Goal: Task Accomplishment & Management: Use online tool/utility

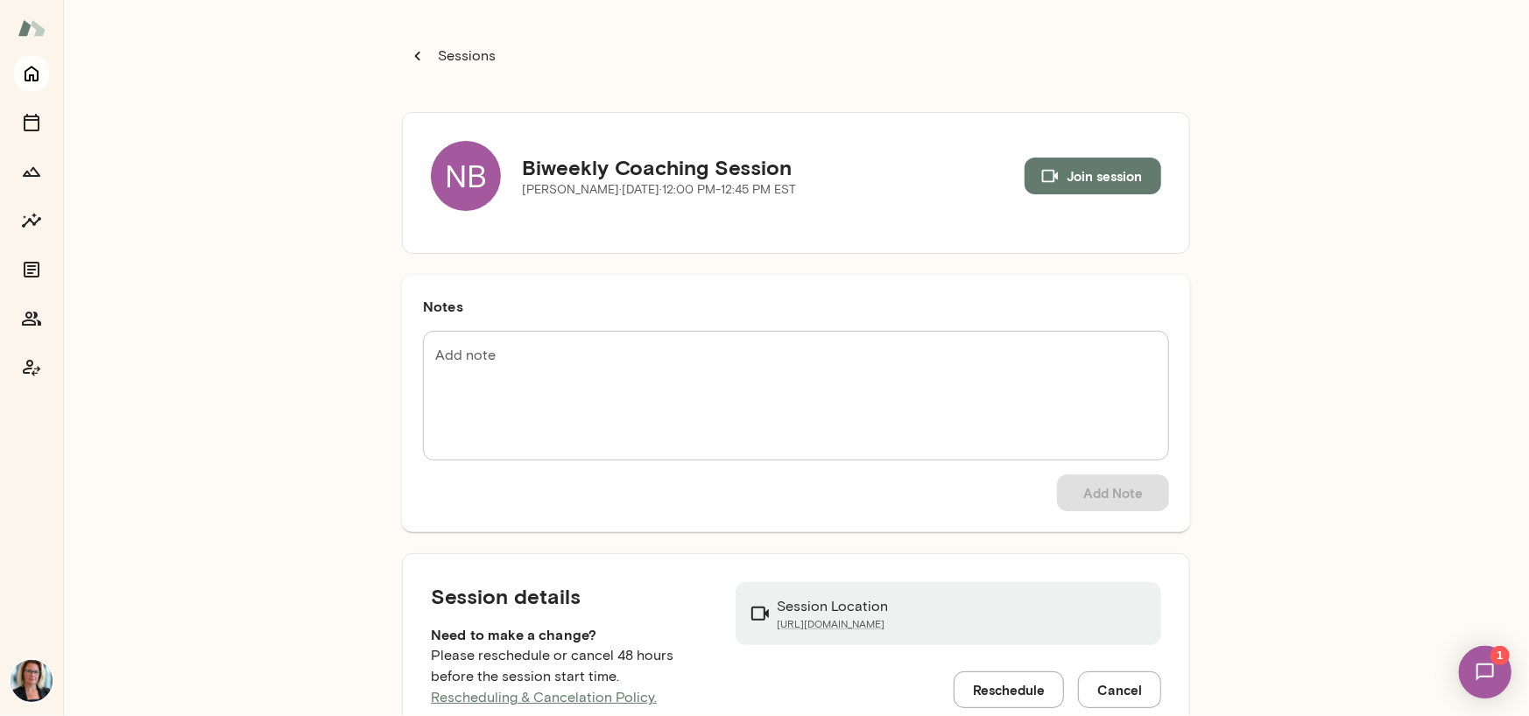
click at [36, 78] on icon "Home" at bounding box center [31, 73] width 21 height 21
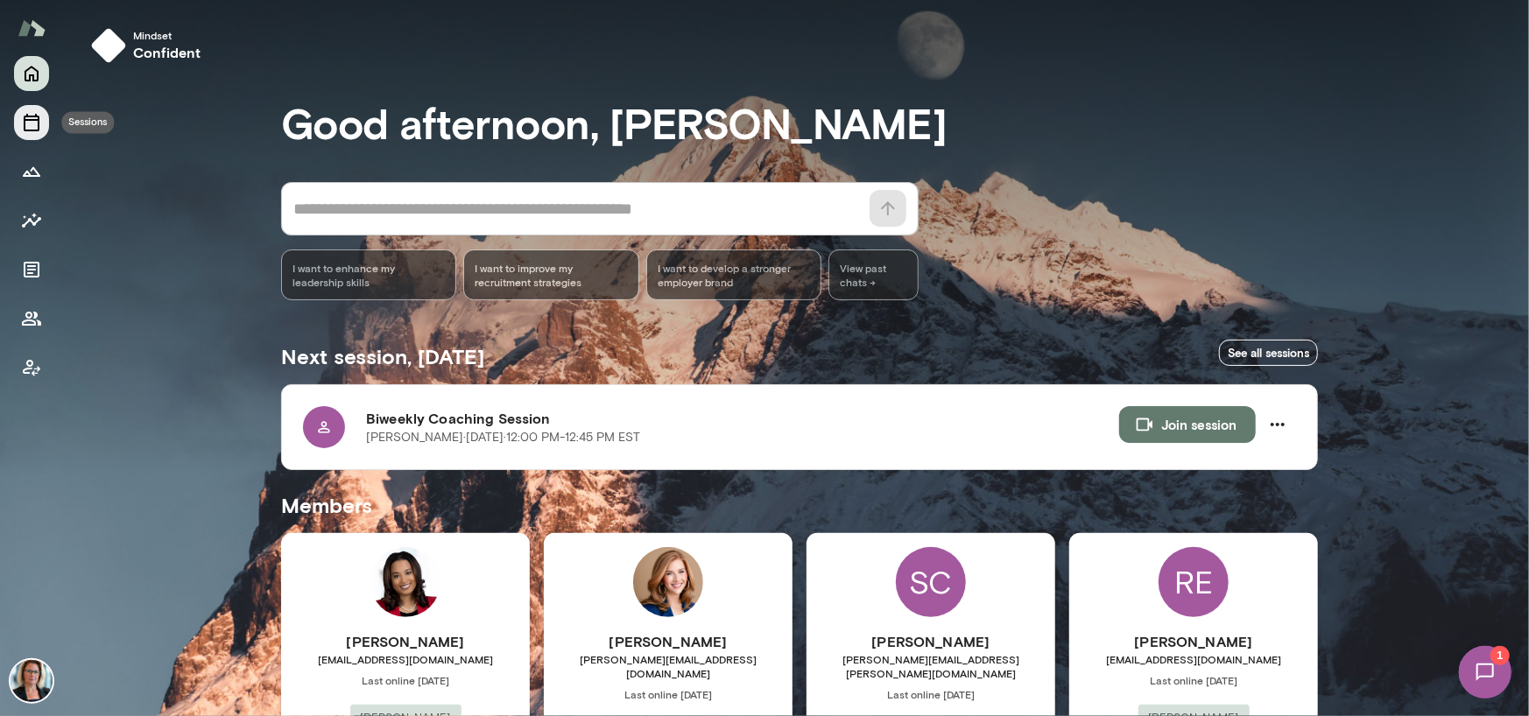
click at [31, 114] on icon "Sessions" at bounding box center [31, 122] width 21 height 21
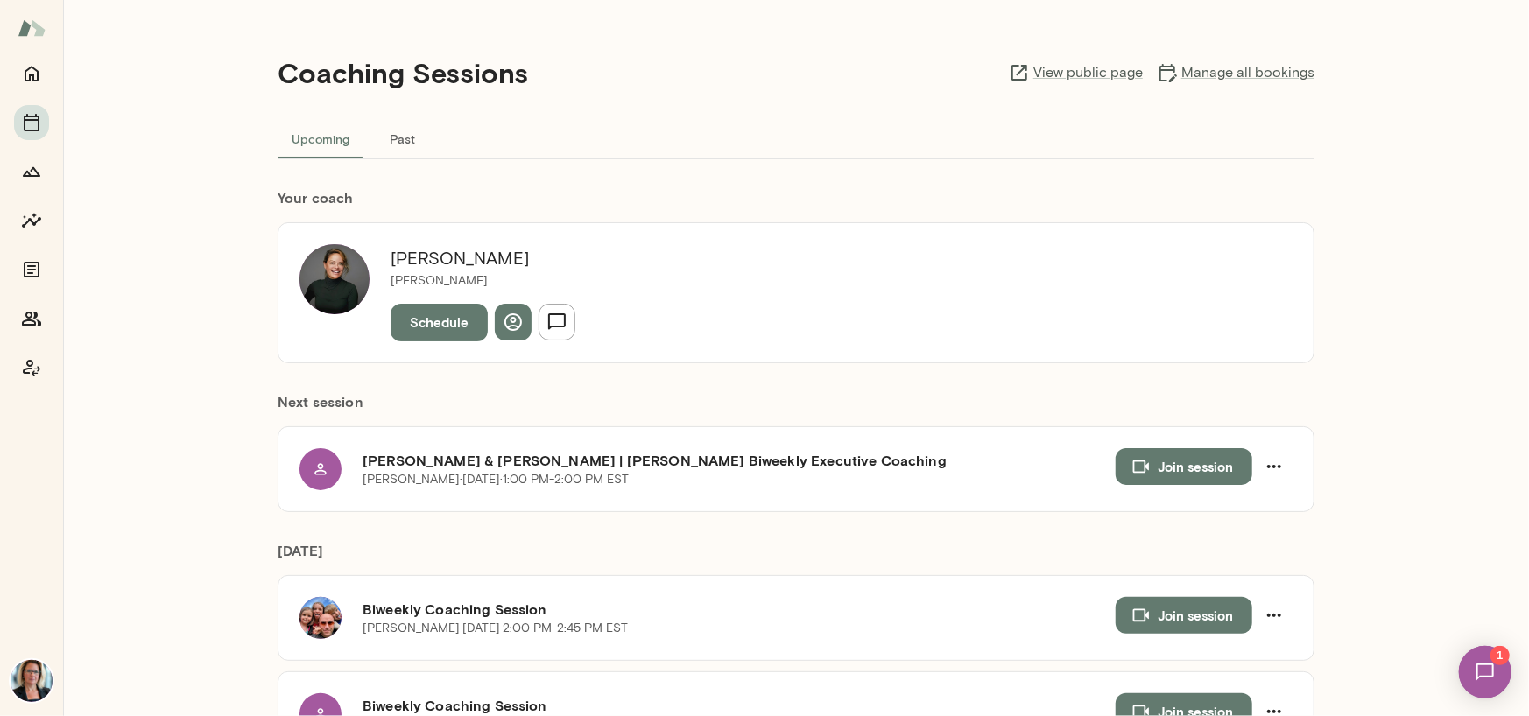
click at [1473, 670] on img at bounding box center [1484, 672] width 72 height 72
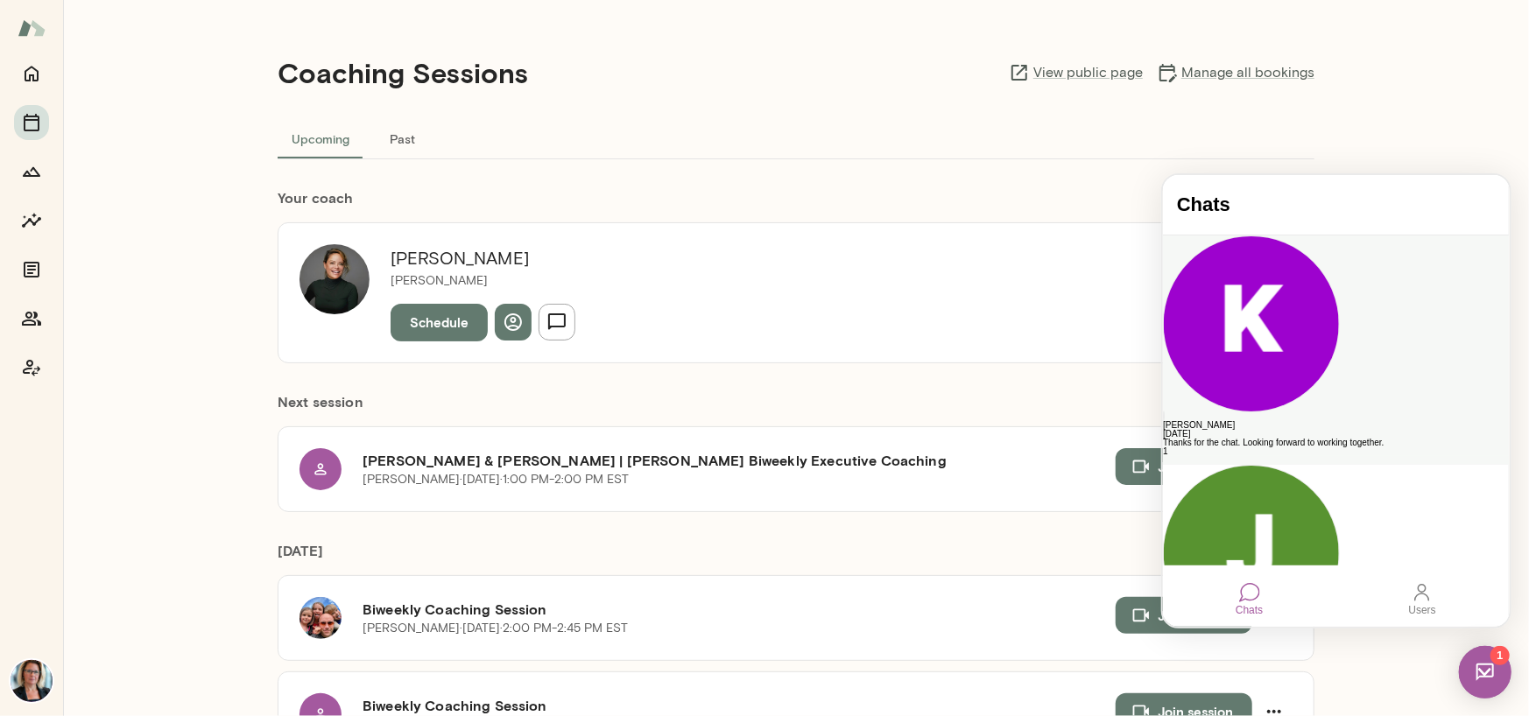
click at [1270, 420] on div "[PERSON_NAME]" at bounding box center [1335, 424] width 346 height 9
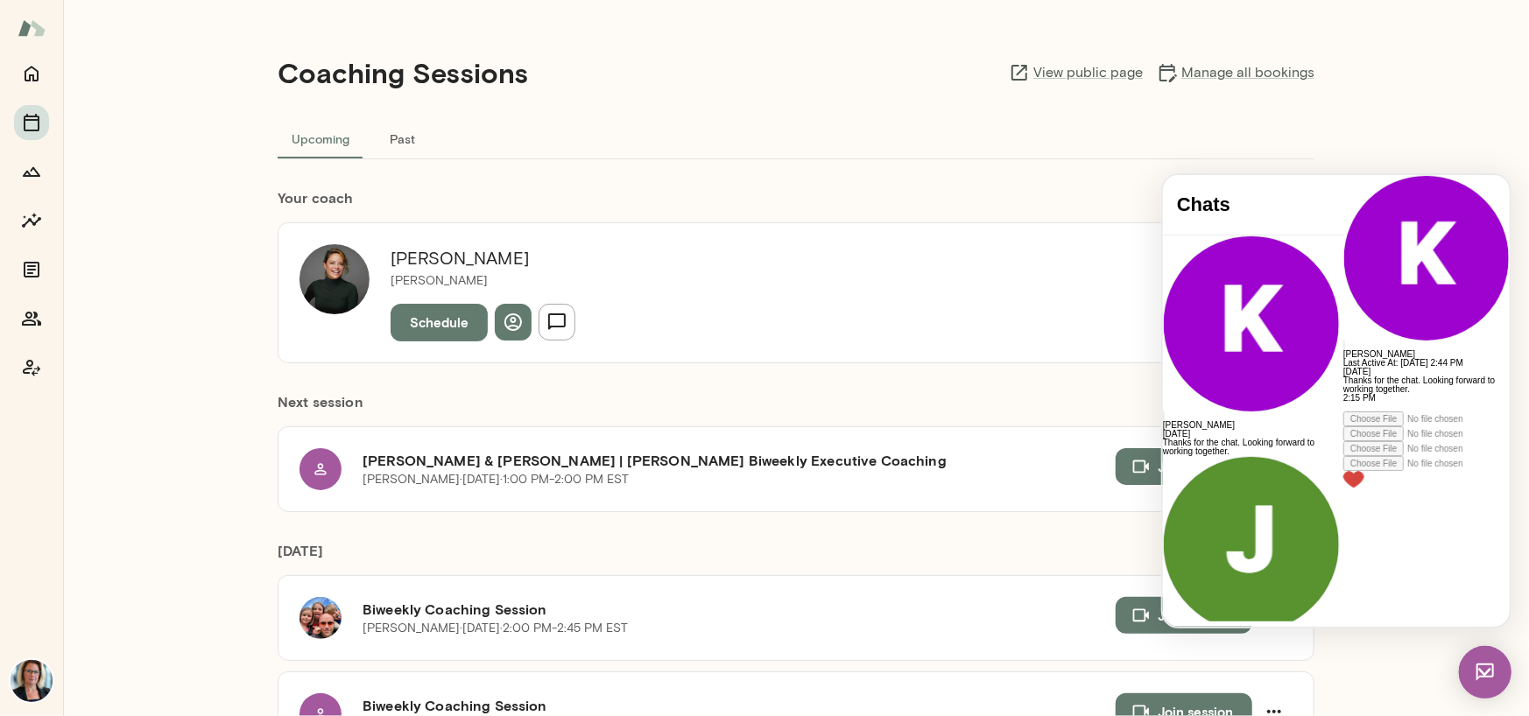
click at [1342, 488] on div at bounding box center [1425, 449] width 166 height 77
click at [1342, 411] on div at bounding box center [1425, 406] width 166 height 9
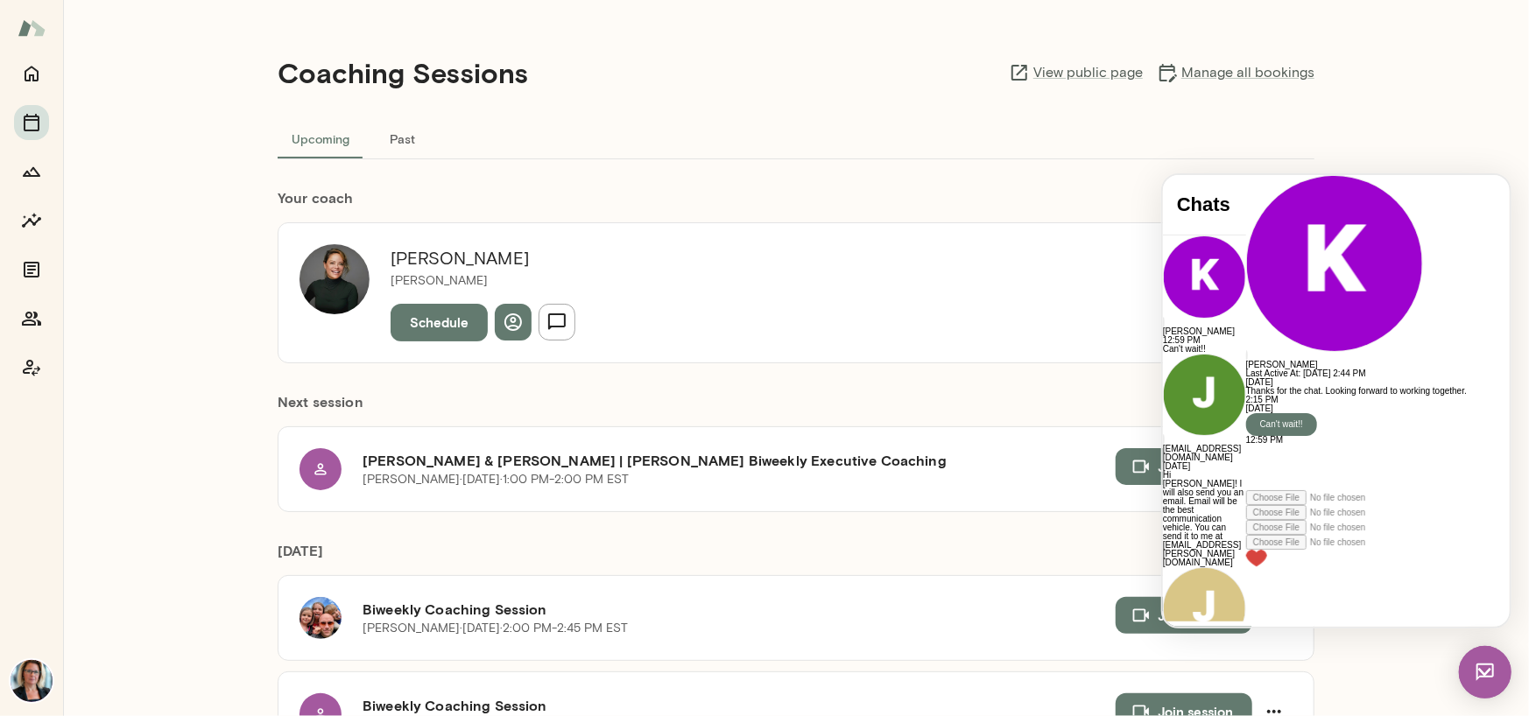
click at [1245, 197] on div "[PERSON_NAME] Last Active At: [DATE] 2:44 PM" at bounding box center [1404, 275] width 318 height 203
click at [1245, 412] on div "[DATE]" at bounding box center [1404, 408] width 318 height 9
click at [1245, 444] on div "[DATE] Thanks for the chat. Looking forward to working together. 2:15 PM [DATE]…" at bounding box center [1404, 410] width 318 height 67
click at [1288, 444] on div "[DATE] Thanks for the chat. Looking forward to working together. 2:15 PM [DATE]…" at bounding box center [1404, 410] width 318 height 67
click at [1478, 664] on img at bounding box center [1484, 671] width 53 height 53
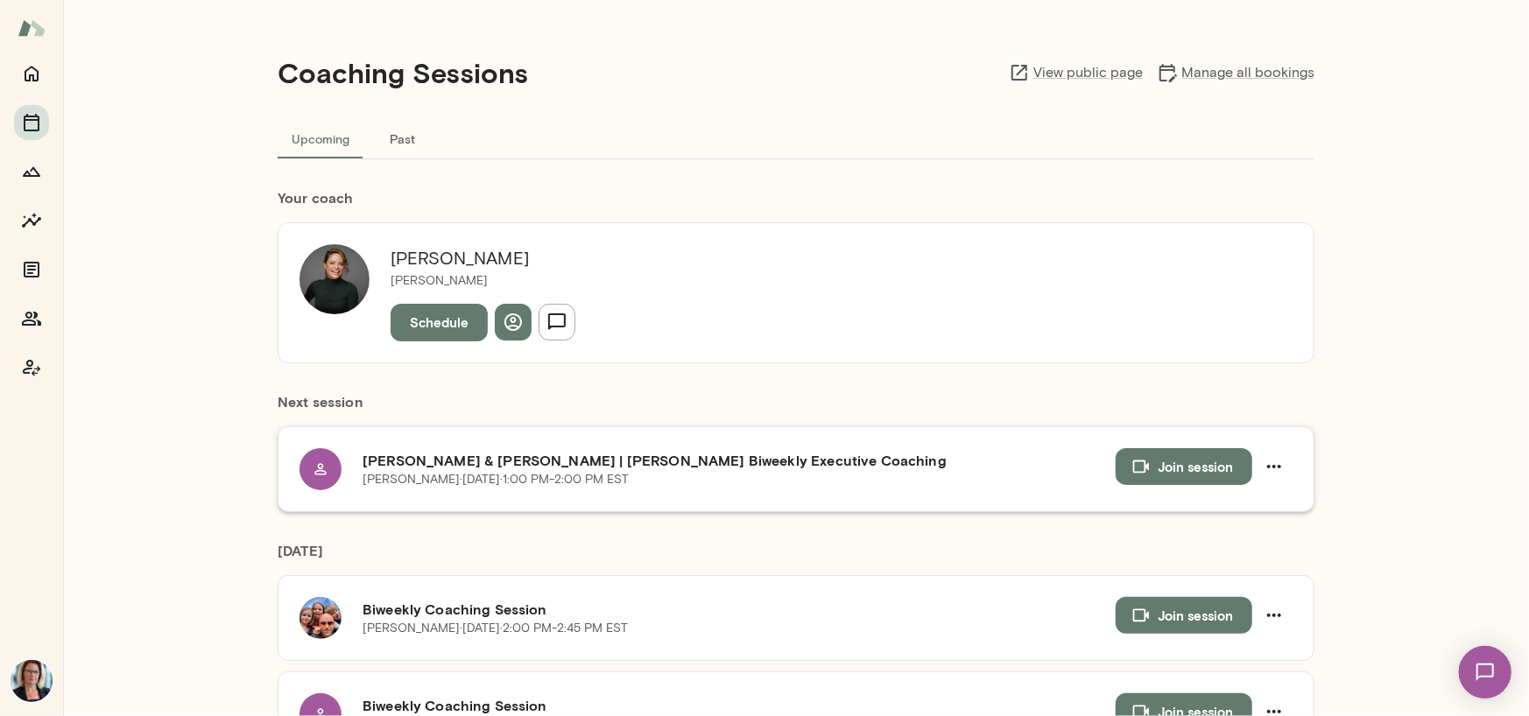
click at [1175, 468] on button "Join session" at bounding box center [1183, 466] width 137 height 37
